Goal: Task Accomplishment & Management: Complete application form

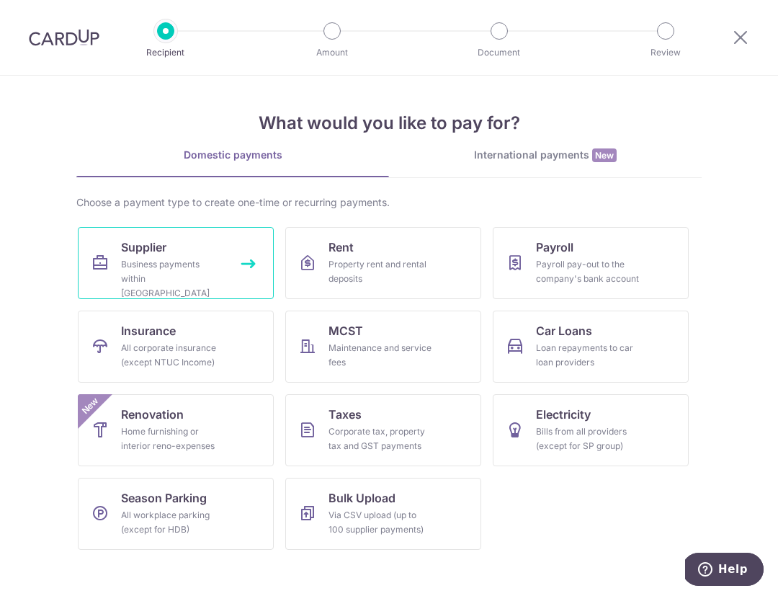
click at [168, 257] on div "Business payments within [GEOGRAPHIC_DATA]" at bounding box center [173, 278] width 104 height 43
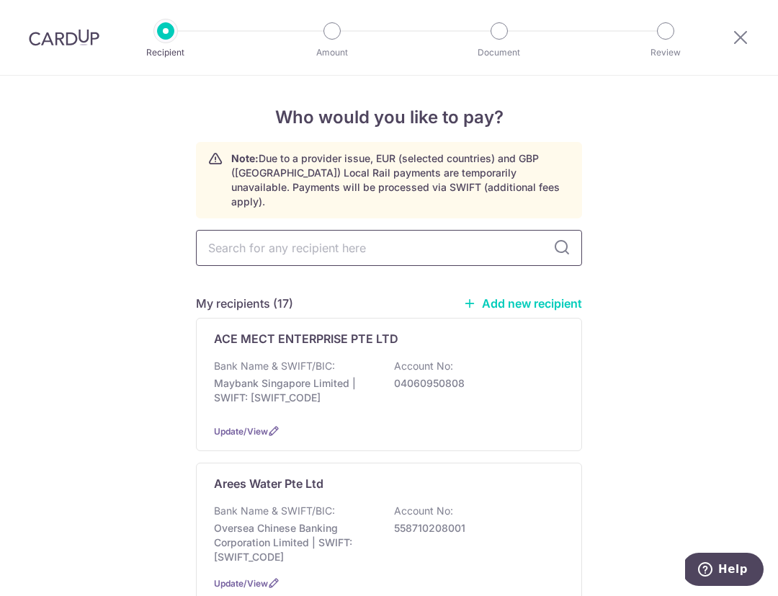
click at [303, 231] on input "text" at bounding box center [389, 248] width 386 height 36
type input "cay"
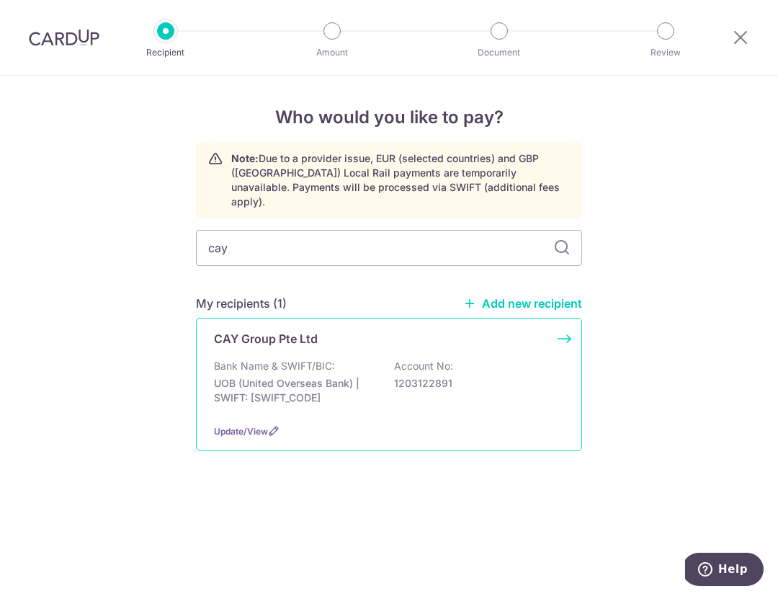
click at [267, 359] on p "Bank Name & SWIFT/BIC:" at bounding box center [274, 366] width 121 height 14
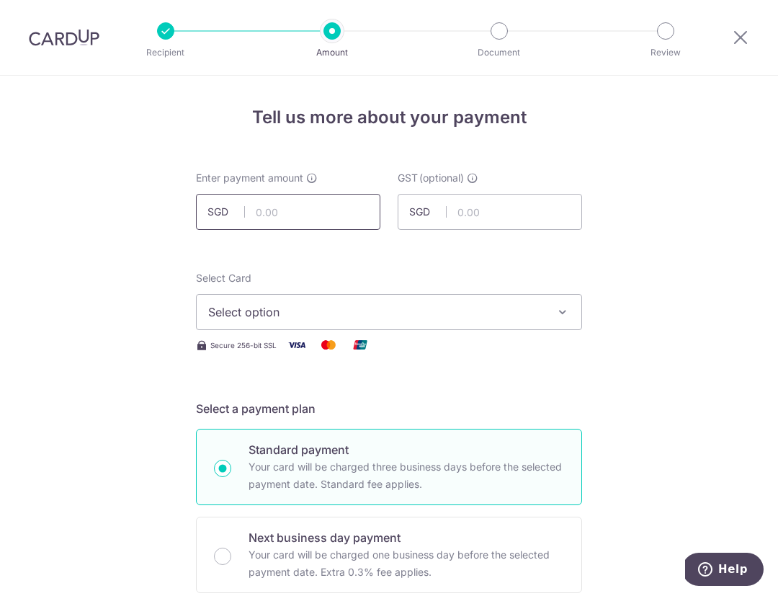
click at [311, 215] on input "text" at bounding box center [288, 212] width 184 height 36
click at [311, 214] on input "2" at bounding box center [288, 212] width 184 height 36
type input "2,064.26"
click at [289, 318] on span "Select option" at bounding box center [376, 311] width 336 height 17
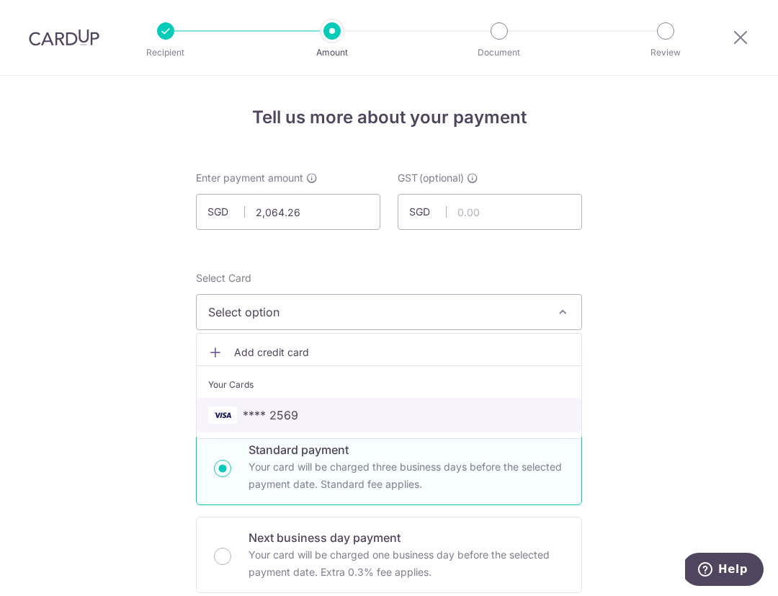
click at [297, 406] on span "**** 2569" at bounding box center [389, 414] width 362 height 17
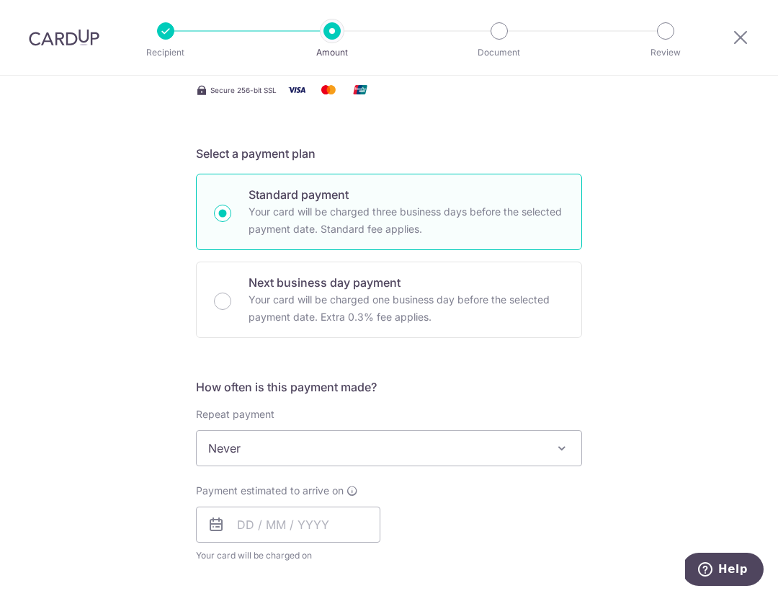
scroll to position [251, 0]
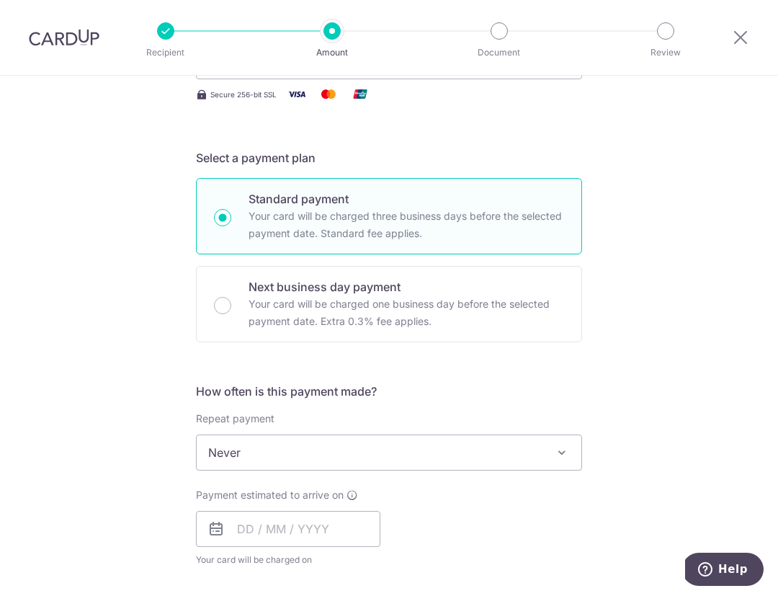
click at [484, 454] on span "Never" at bounding box center [389, 452] width 385 height 35
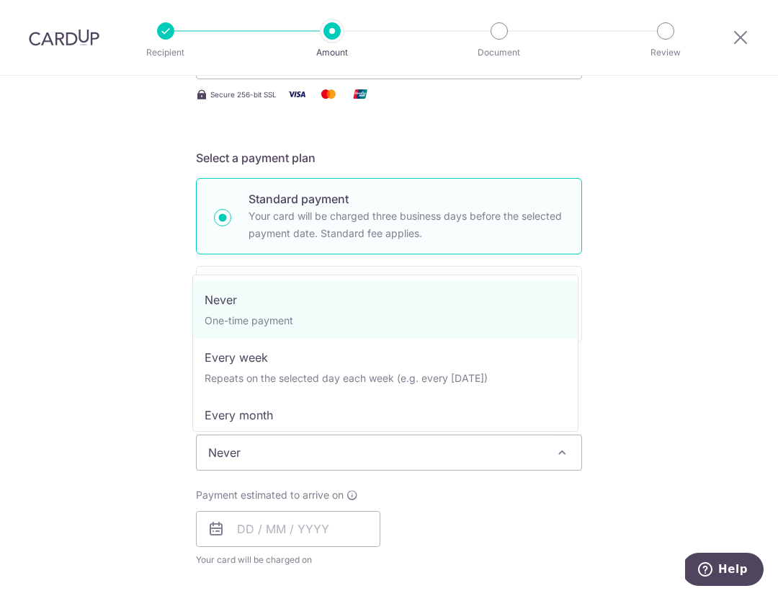
click at [484, 454] on span "Never" at bounding box center [389, 452] width 385 height 35
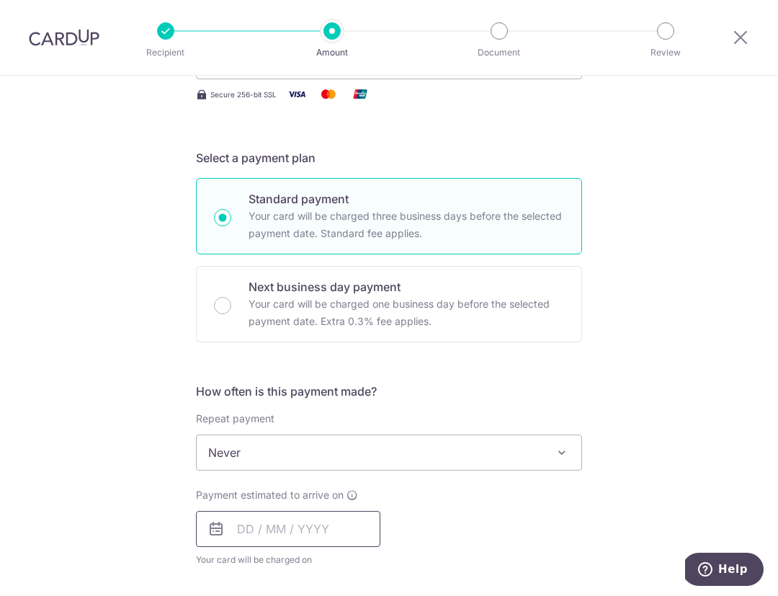
click at [308, 531] on input "text" at bounding box center [288, 529] width 184 height 36
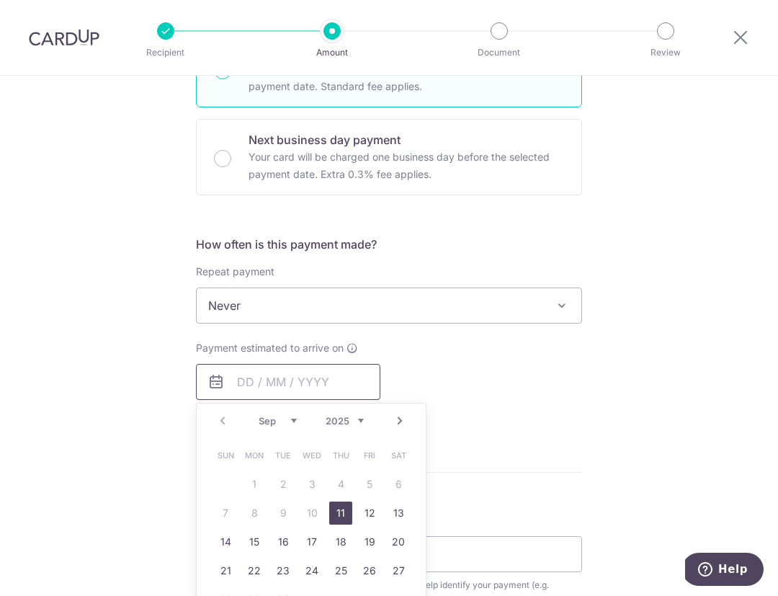
scroll to position [501, 0]
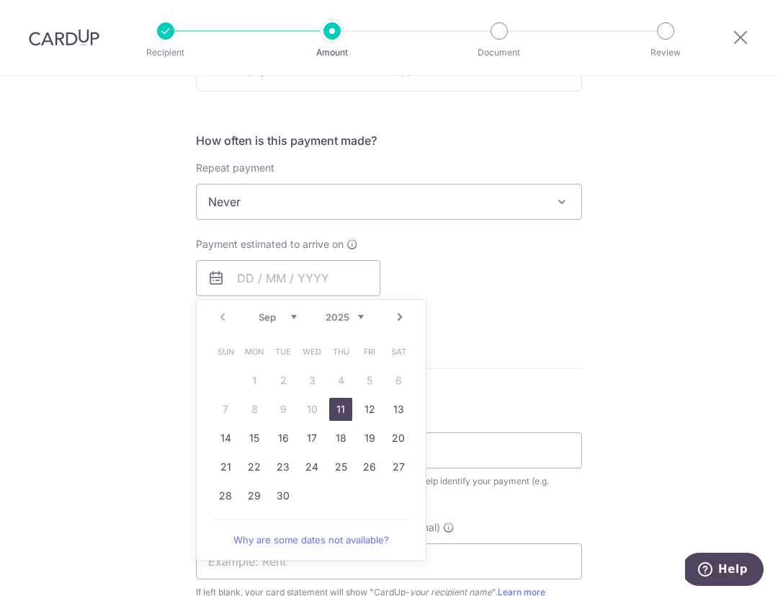
click at [336, 410] on link "11" at bounding box center [340, 409] width 23 height 23
type input "[DATE]"
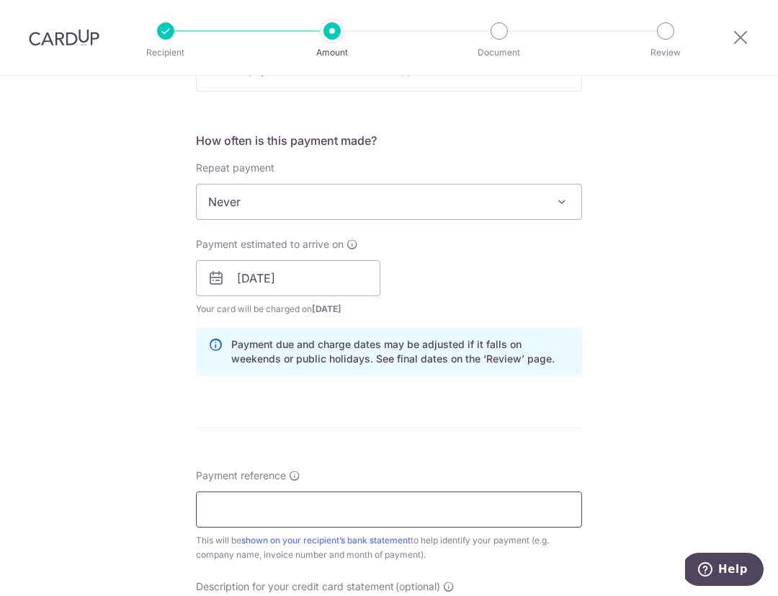
click at [436, 512] on input "Payment reference" at bounding box center [389, 509] width 386 height 36
click at [313, 512] on input "Payment reference" at bounding box center [389, 509] width 386 height 36
paste input "MIV09236"
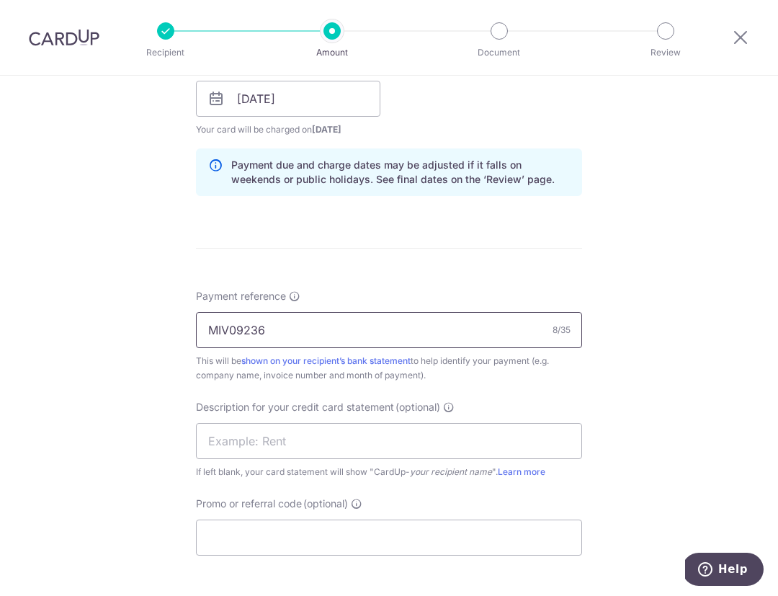
scroll to position [682, 0]
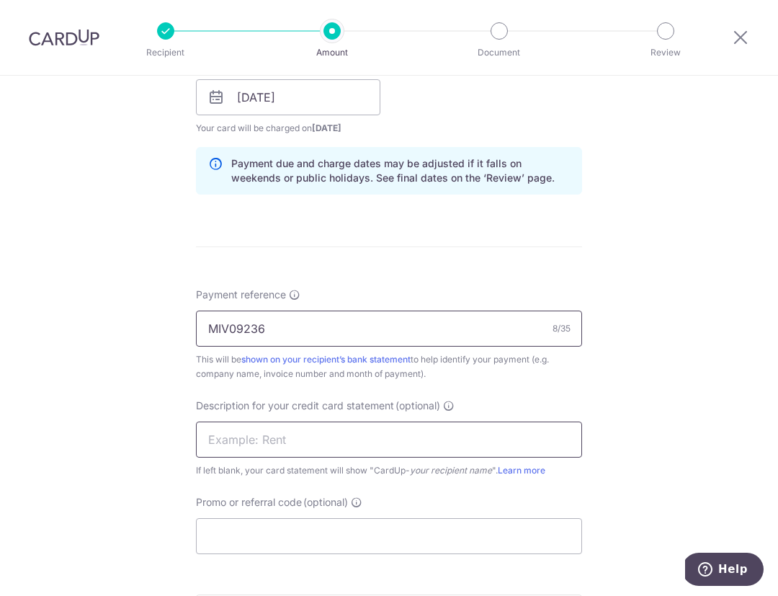
type input "MIV09236"
click at [318, 434] on input "text" at bounding box center [389, 439] width 386 height 36
paste input "MIV09236"
type input "MIV09236"
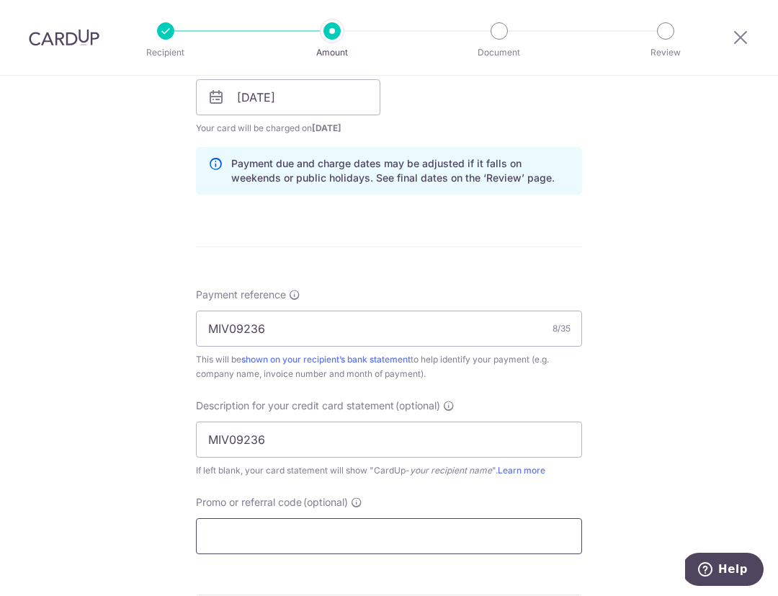
click at [480, 535] on input "Promo or referral code (optional)" at bounding box center [389, 536] width 386 height 36
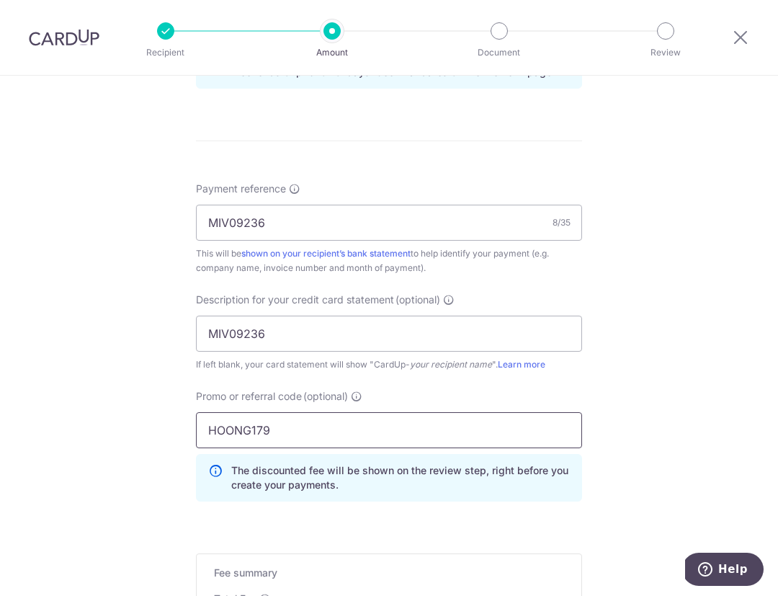
scroll to position [917, 0]
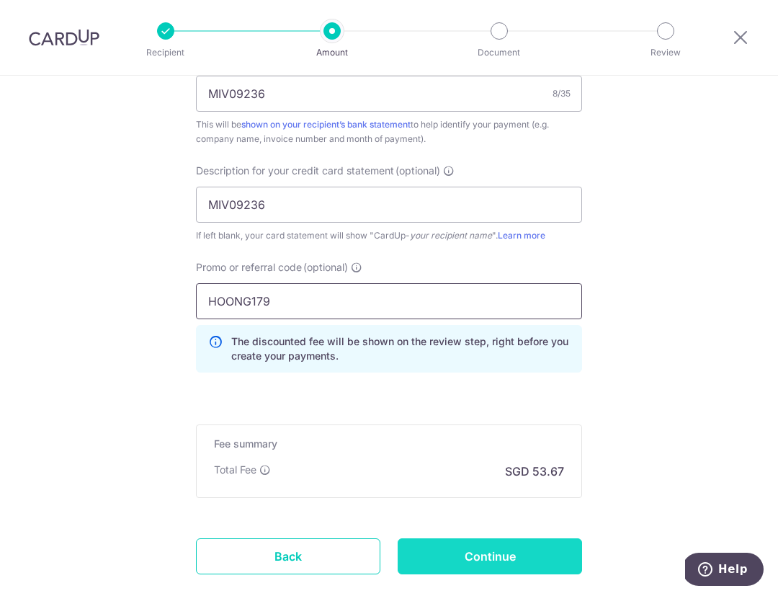
type input "HOONG179"
click at [516, 554] on input "Continue" at bounding box center [490, 556] width 184 height 36
type input "Create Schedule"
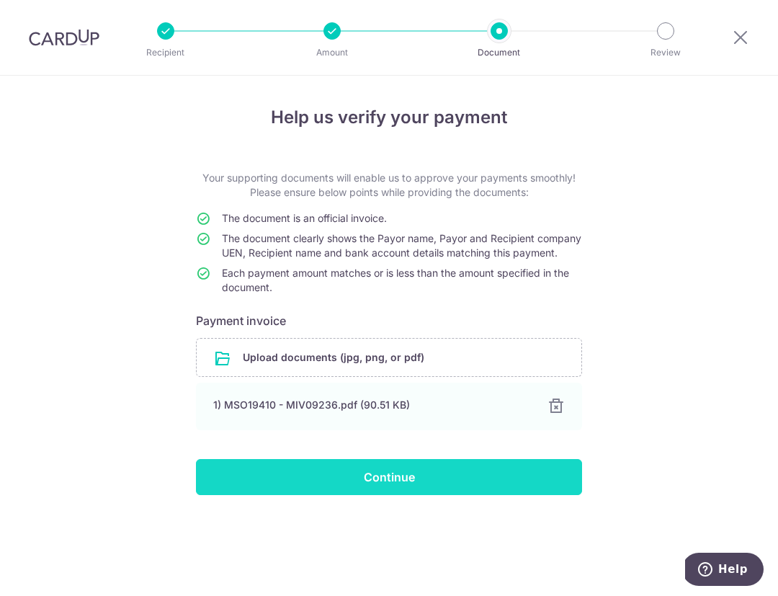
click at [430, 495] on input "Continue" at bounding box center [389, 477] width 386 height 36
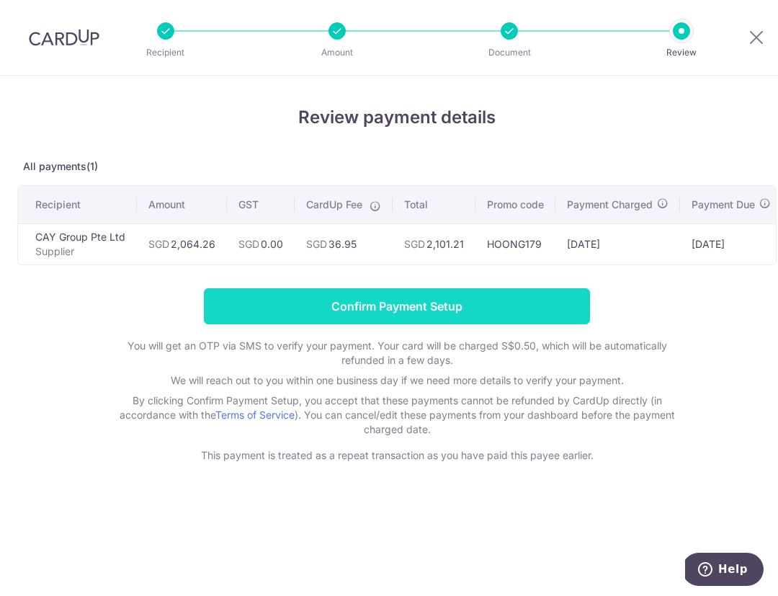
click at [490, 316] on input "Confirm Payment Setup" at bounding box center [397, 306] width 386 height 36
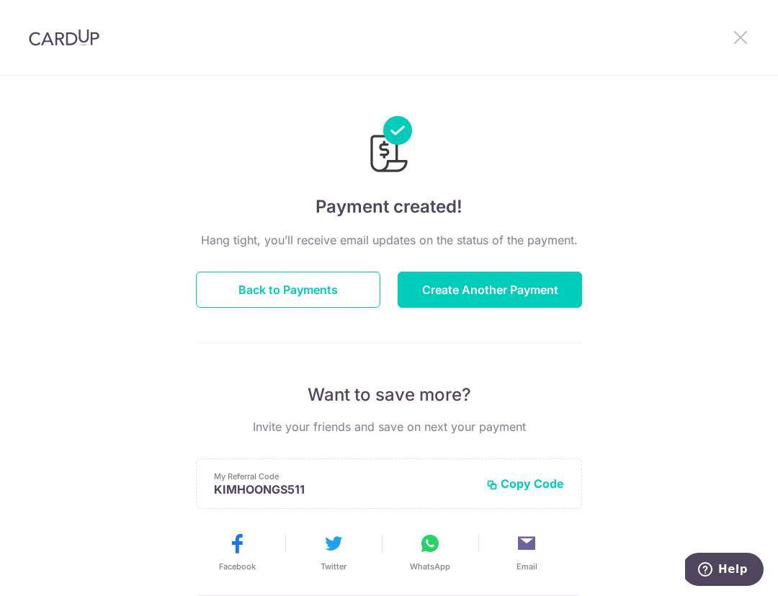
click at [743, 40] on icon at bounding box center [740, 37] width 17 height 18
